Goal: Transaction & Acquisition: Purchase product/service

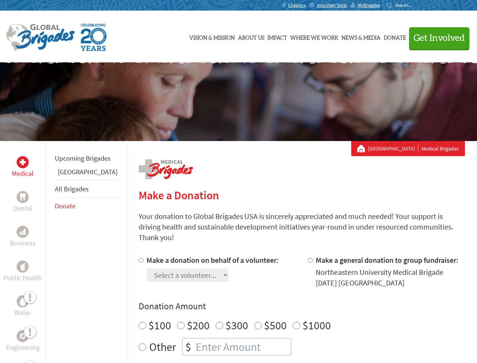
click at [417, 5] on div "Search for:" at bounding box center [402, 5] width 30 height 6
click at [436, 38] on span "Get Involved" at bounding box center [439, 38] width 51 height 9
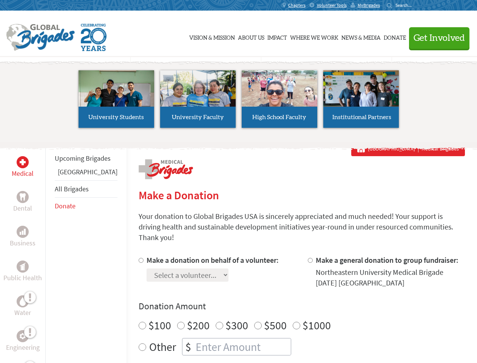
click at [239, 102] on li "High School Faculty" at bounding box center [280, 99] width 82 height 70
click at [50, 252] on div "Upcoming Brigades Panama All Brigades Donate" at bounding box center [85, 322] width 81 height 363
click at [289, 303] on div "Donation Amount $100 $200 $300 $500 $1000 Other $" at bounding box center [302, 327] width 326 height 55
click at [139, 258] on input "Make a donation on behalf of a volunteer:" at bounding box center [141, 260] width 5 height 5
radio input "true"
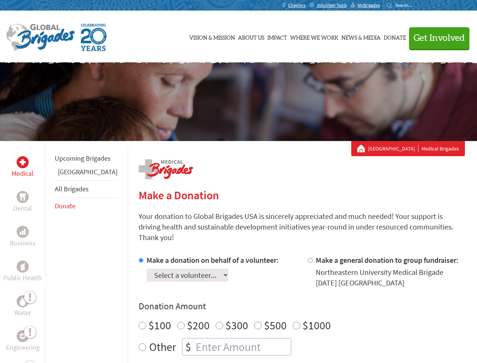
click at [308, 258] on input "Make a general donation to group fundraiser:" at bounding box center [310, 260] width 5 height 5
radio input "true"
